Goal: Task Accomplishment & Management: Manage account settings

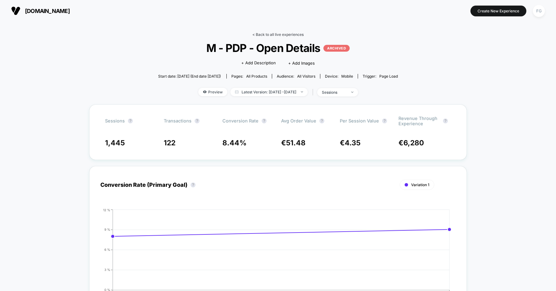
click at [281, 32] on link "< Back to all live experiences" at bounding box center [277, 34] width 51 height 5
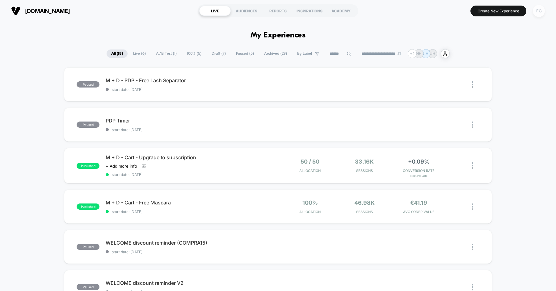
click at [540, 12] on div "FG" at bounding box center [539, 11] width 12 height 12
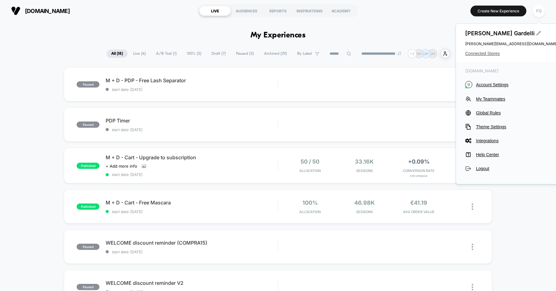
click at [489, 54] on span "Connected Stores" at bounding box center [511, 53] width 93 height 5
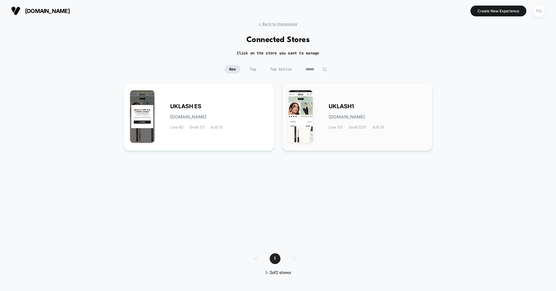
click at [341, 106] on span "UKLASH1" at bounding box center [341, 106] width 25 height 4
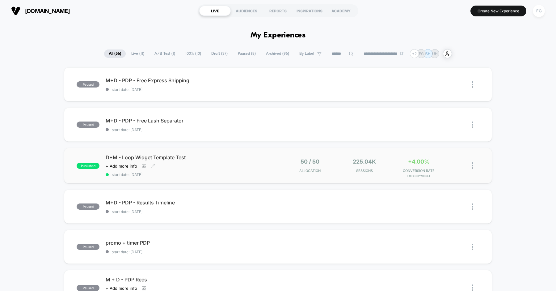
scroll to position [38, 0]
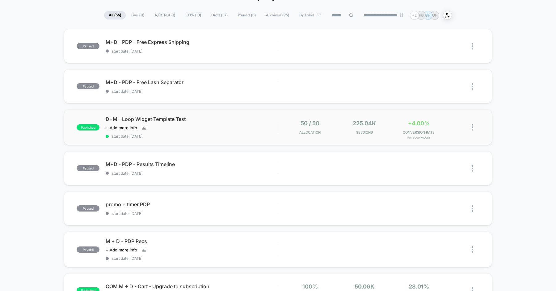
click at [472, 126] on img at bounding box center [473, 127] width 2 height 6
click at [452, 121] on div "Pause" at bounding box center [441, 120] width 56 height 14
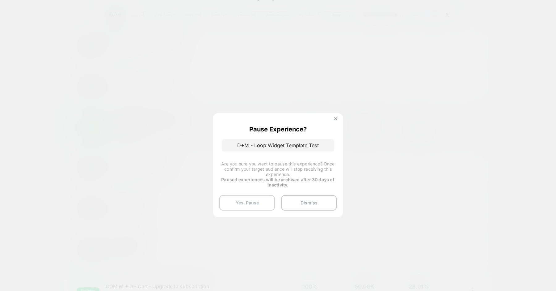
click at [248, 201] on button "Yes, Pause" at bounding box center [247, 202] width 56 height 15
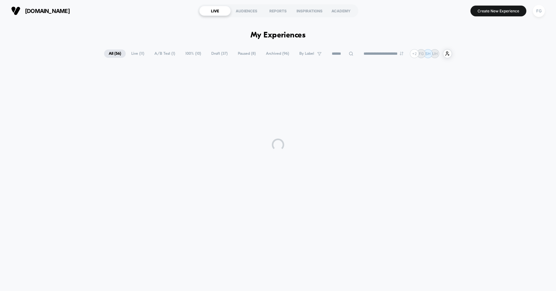
scroll to position [0, 0]
